Goal: Task Accomplishment & Management: Use online tool/utility

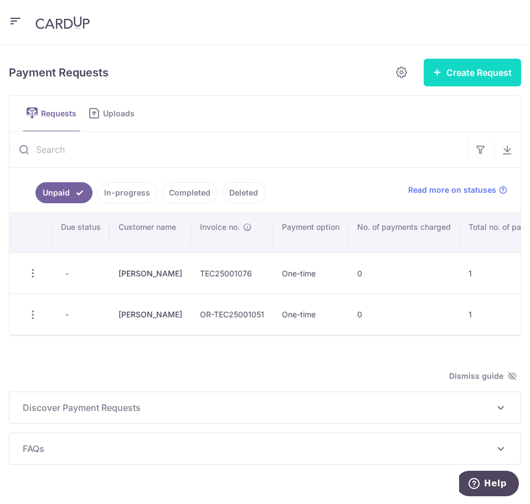
click at [507, 74] on button "Create Request" at bounding box center [471, 73] width 97 height 28
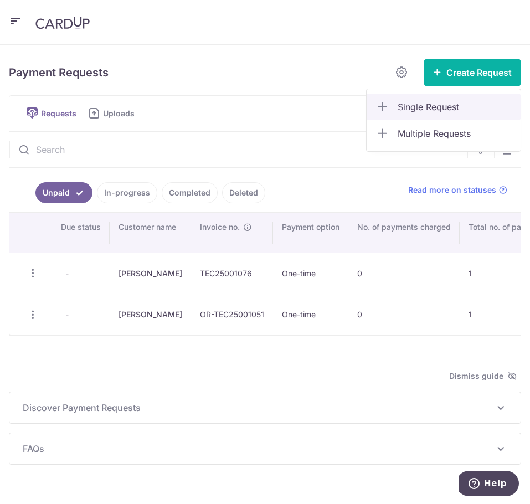
click at [415, 106] on span "Single Request" at bounding box center [454, 106] width 114 height 13
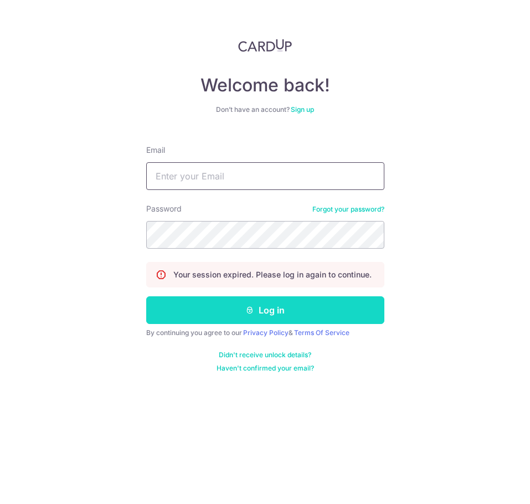
type input "[EMAIL_ADDRESS][DOMAIN_NAME]"
click at [235, 308] on button "Log in" at bounding box center [265, 310] width 238 height 28
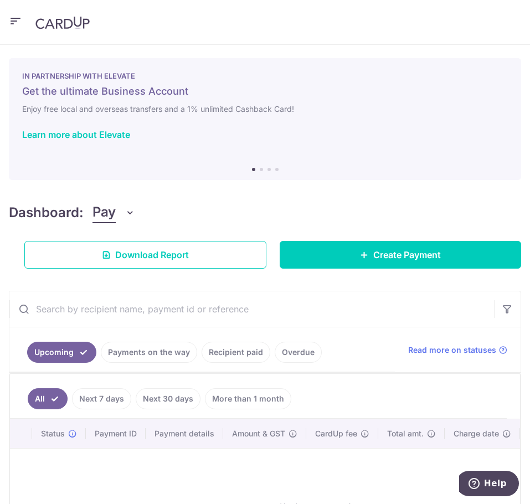
click at [17, 17] on icon "button" at bounding box center [15, 21] width 13 height 14
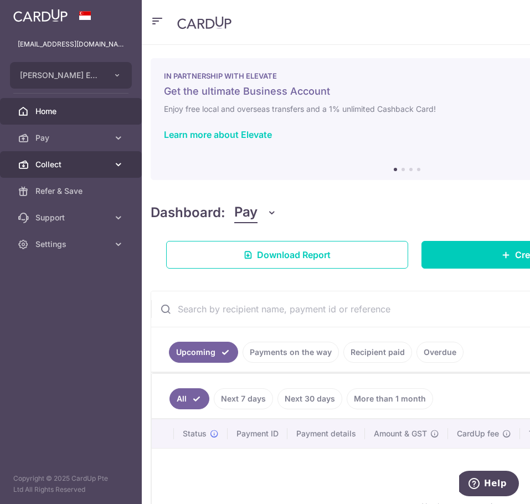
click at [72, 157] on link "Collect" at bounding box center [71, 164] width 142 height 27
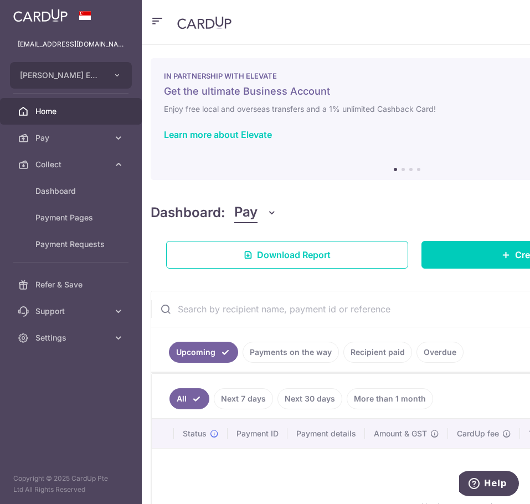
click at [79, 257] on ul "Dashboard Payment Pages Payment Requests" at bounding box center [71, 225] width 142 height 94
click at [80, 248] on span "Payment Requests" at bounding box center [71, 244] width 73 height 11
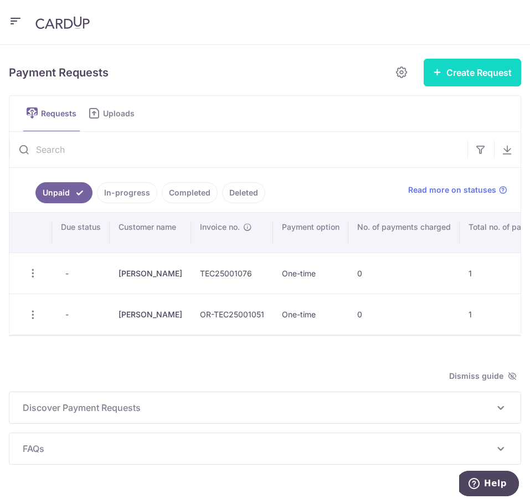
click at [423, 66] on button "Create Request" at bounding box center [471, 73] width 97 height 28
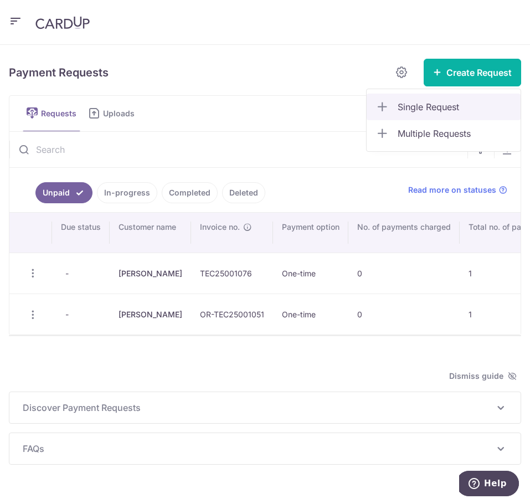
click at [409, 101] on span "Single Request" at bounding box center [454, 106] width 114 height 13
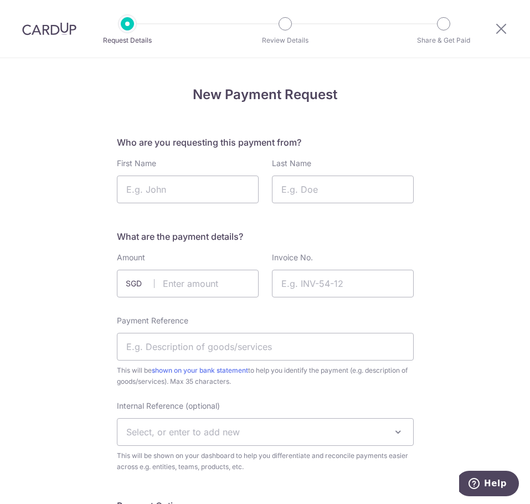
click at [220, 159] on div "First Name" at bounding box center [188, 180] width 142 height 45
click at [203, 182] on input "First Name" at bounding box center [188, 189] width 142 height 28
type input "Kayden"
type input "c"
type input "Chia"
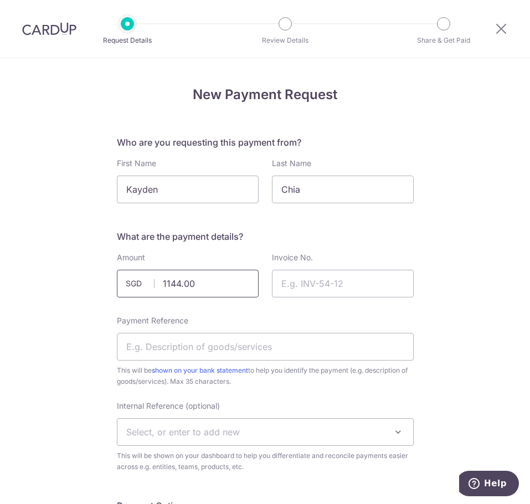
drag, startPoint x: 202, startPoint y: 291, endPoint x: 95, endPoint y: 296, distance: 107.5
type input "545.00"
type input "TEC25001144"
click at [226, 340] on input "Payment Reference" at bounding box center [265, 347] width 297 height 28
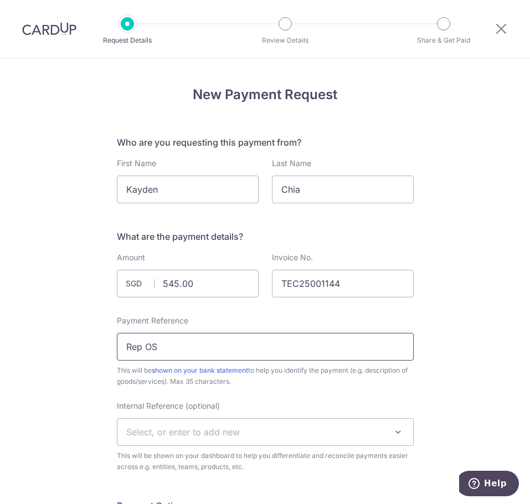
type input "Rep OS"
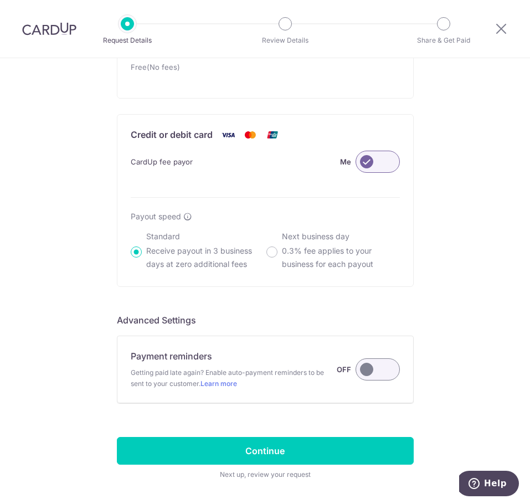
scroll to position [729, 0]
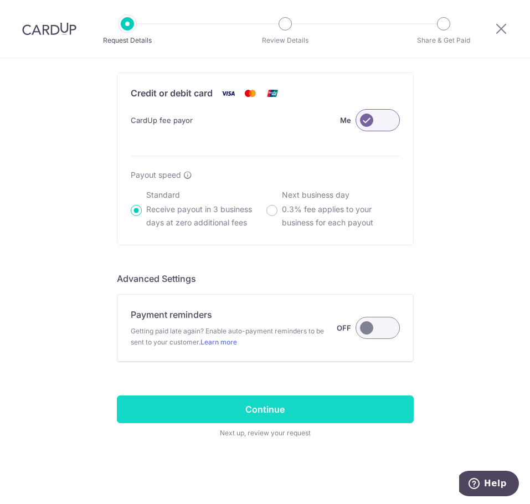
click at [336, 416] on input "Continue" at bounding box center [265, 409] width 297 height 28
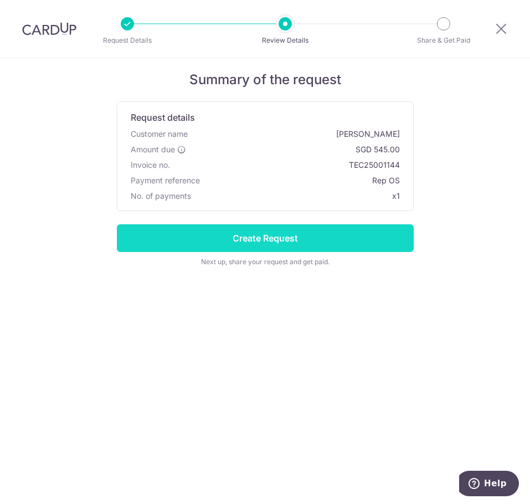
click at [353, 238] on input "Create Request" at bounding box center [265, 238] width 297 height 28
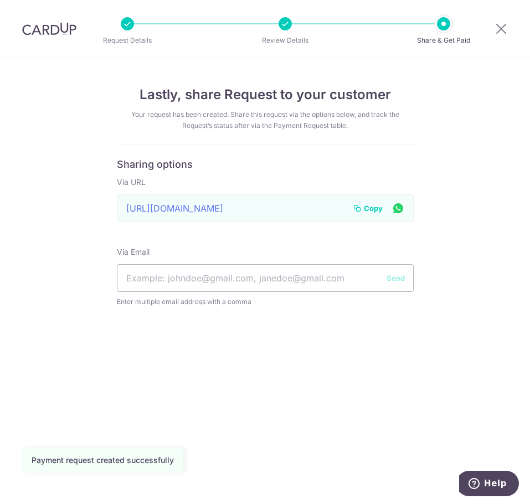
click at [365, 203] on span "Copy" at bounding box center [373, 208] width 19 height 11
